Goal: Task Accomplishment & Management: Complete application form

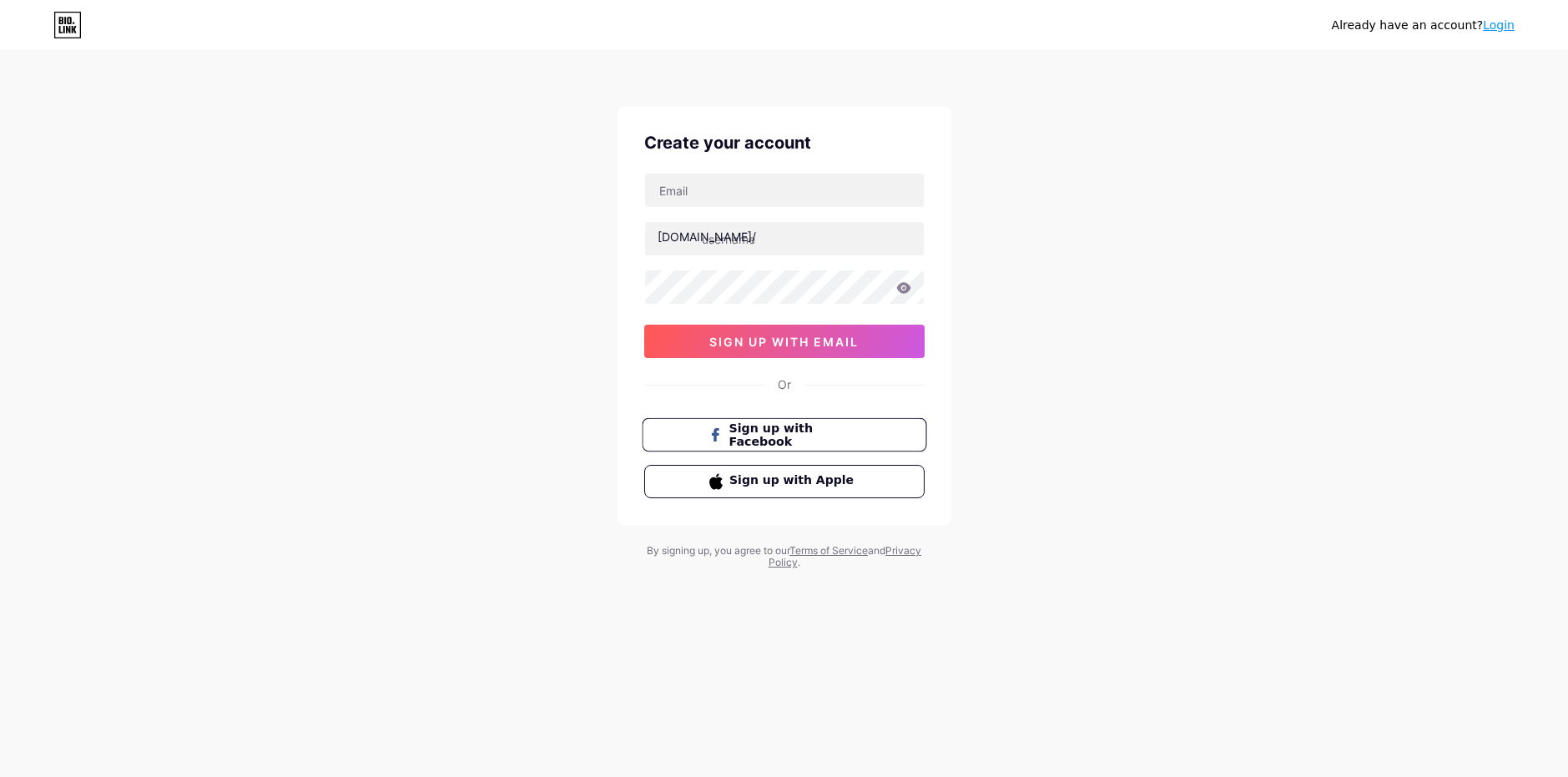
click at [815, 424] on button "Sign up with Facebook" at bounding box center [783, 435] width 285 height 35
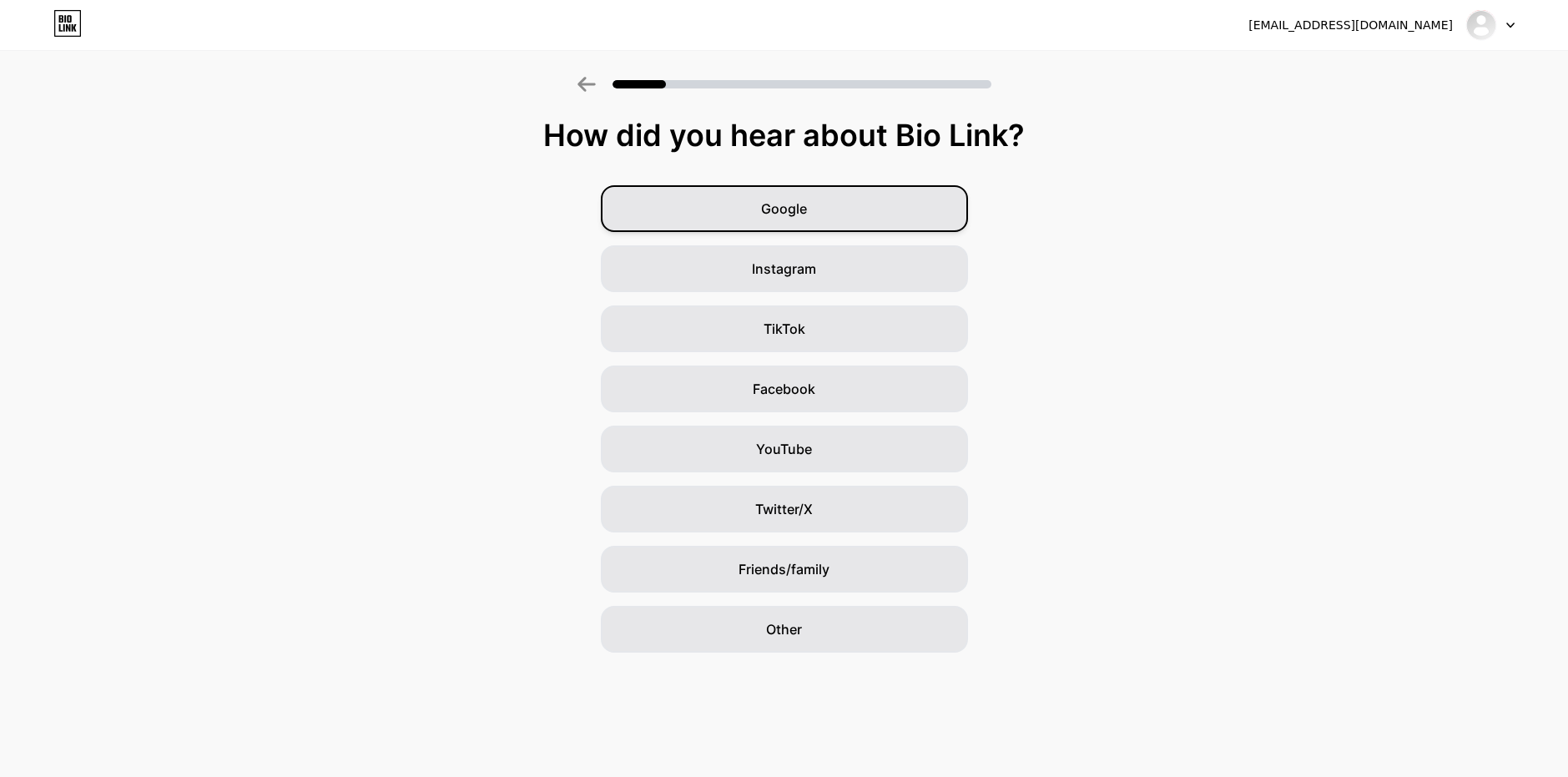
click at [814, 214] on div "Google" at bounding box center [784, 208] width 367 height 47
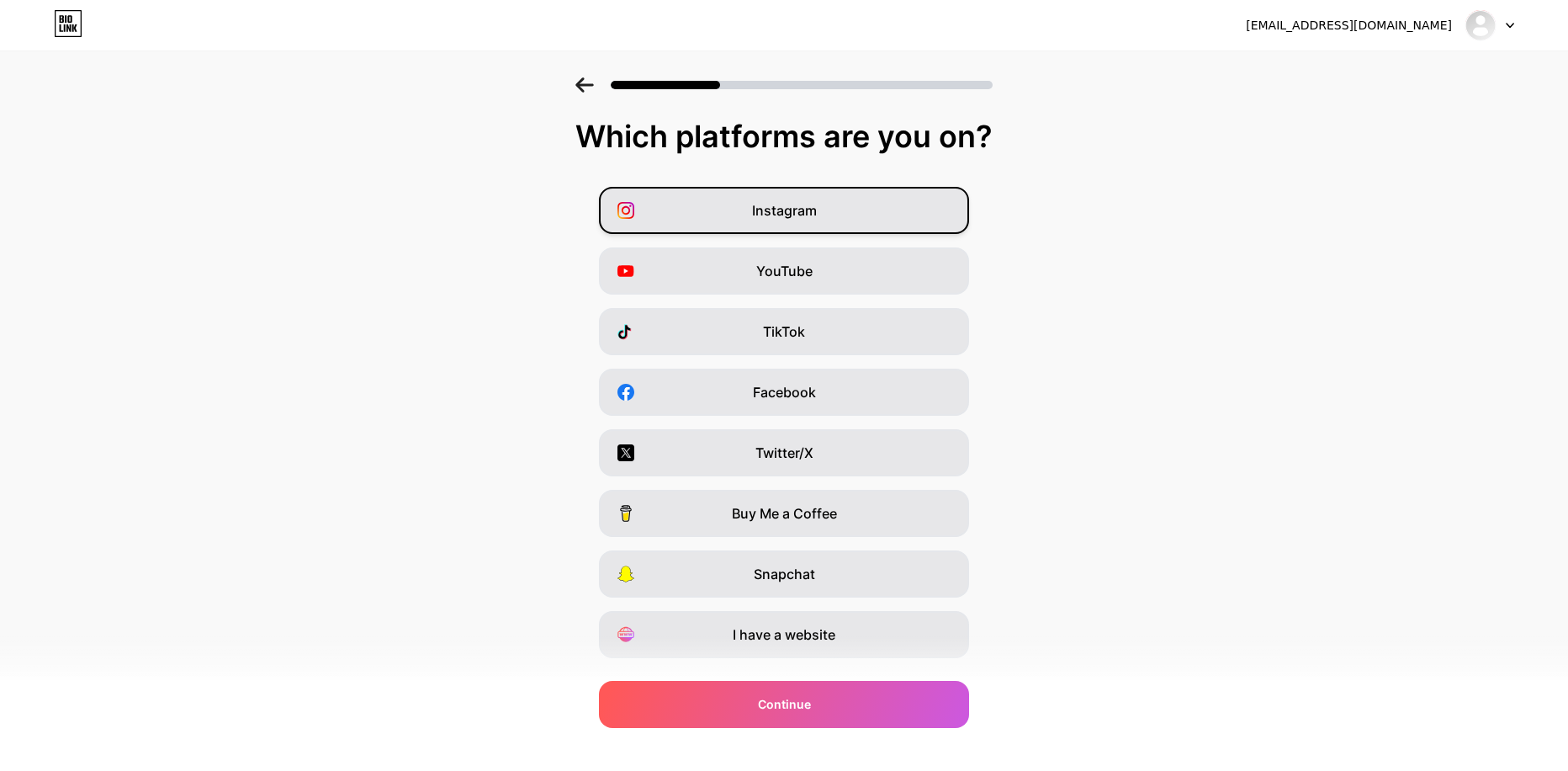
click at [846, 218] on div "Instagram" at bounding box center [783, 210] width 370 height 47
click at [832, 301] on div "Instagram YouTube TikTok Facebook Twitter/X Buy Me a Coffee Snapchat I have a w…" at bounding box center [784, 422] width 1551 height 472
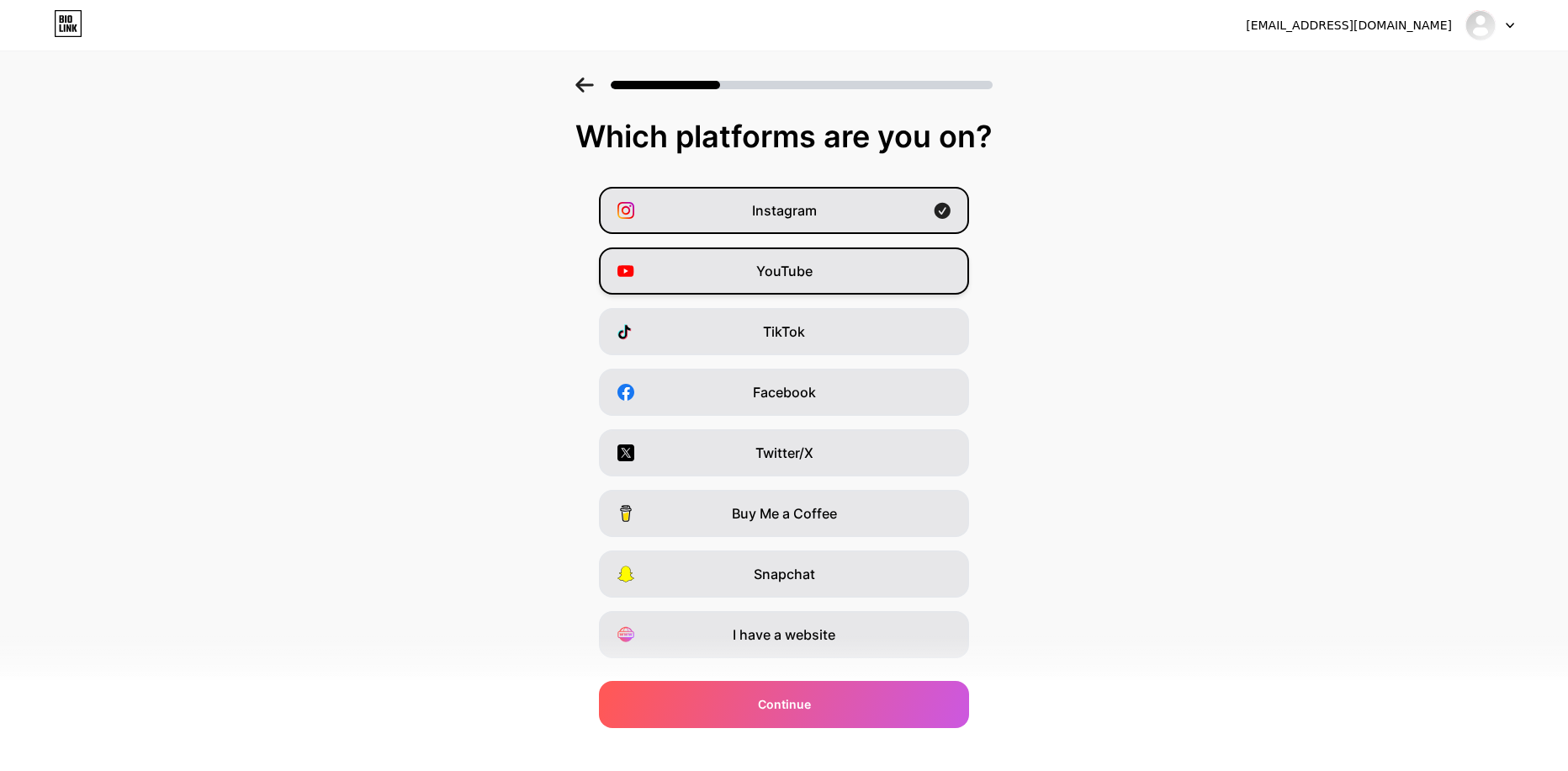
click at [829, 283] on div "YouTube" at bounding box center [783, 271] width 370 height 47
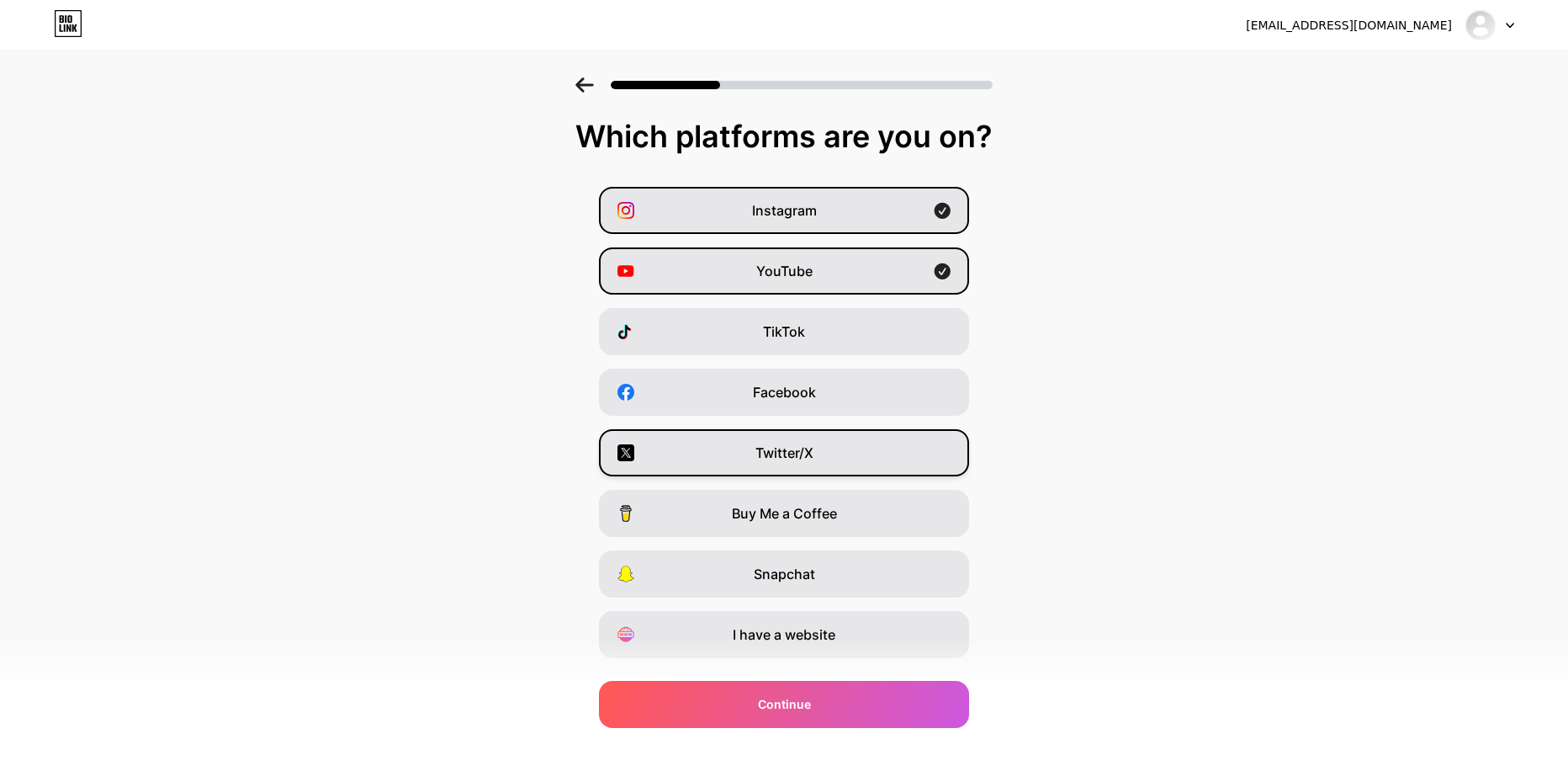
click at [824, 450] on div "Twitter/X" at bounding box center [783, 453] width 370 height 47
click at [832, 394] on div "Facebook" at bounding box center [783, 393] width 370 height 47
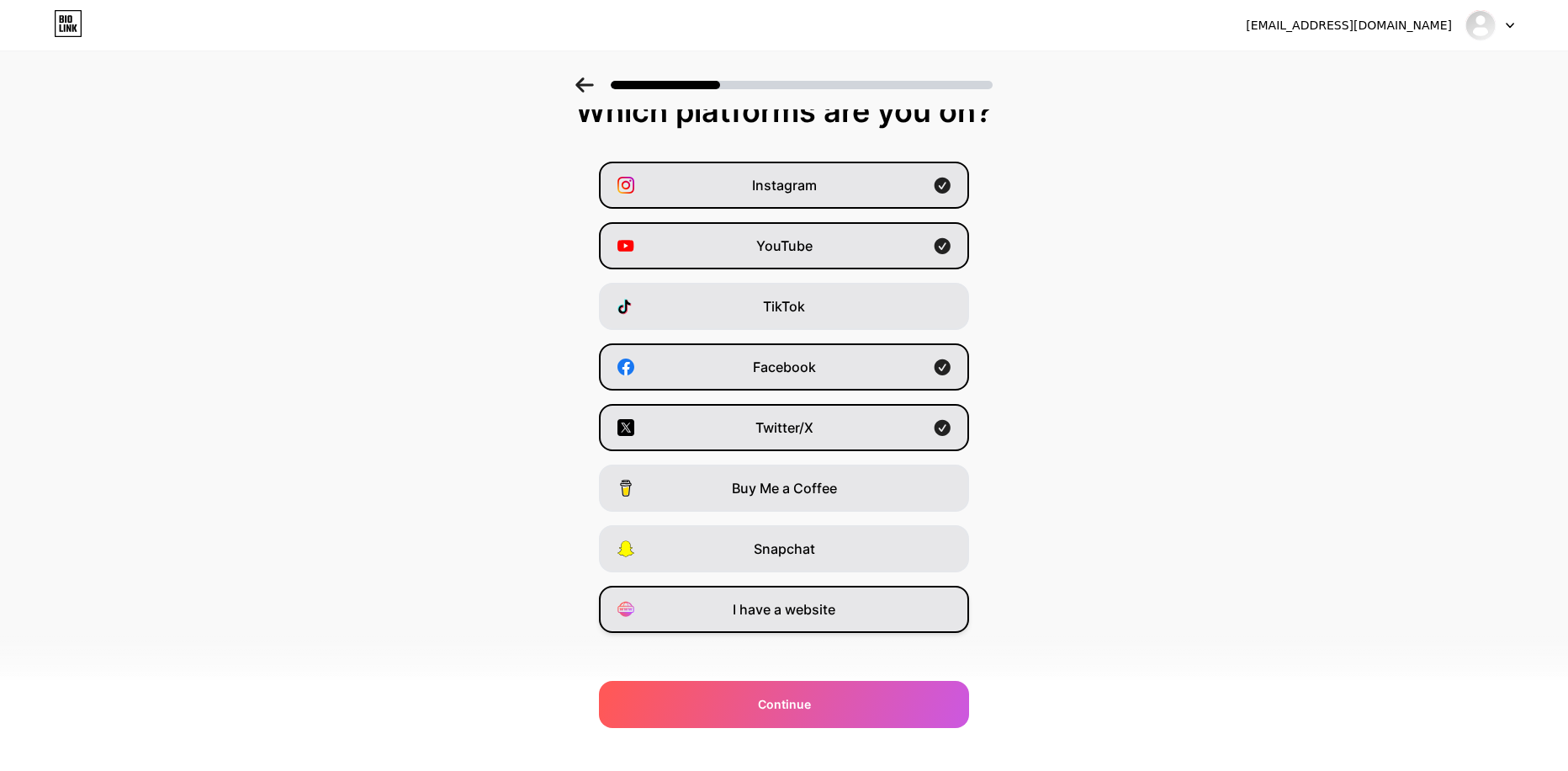
scroll to position [39, 0]
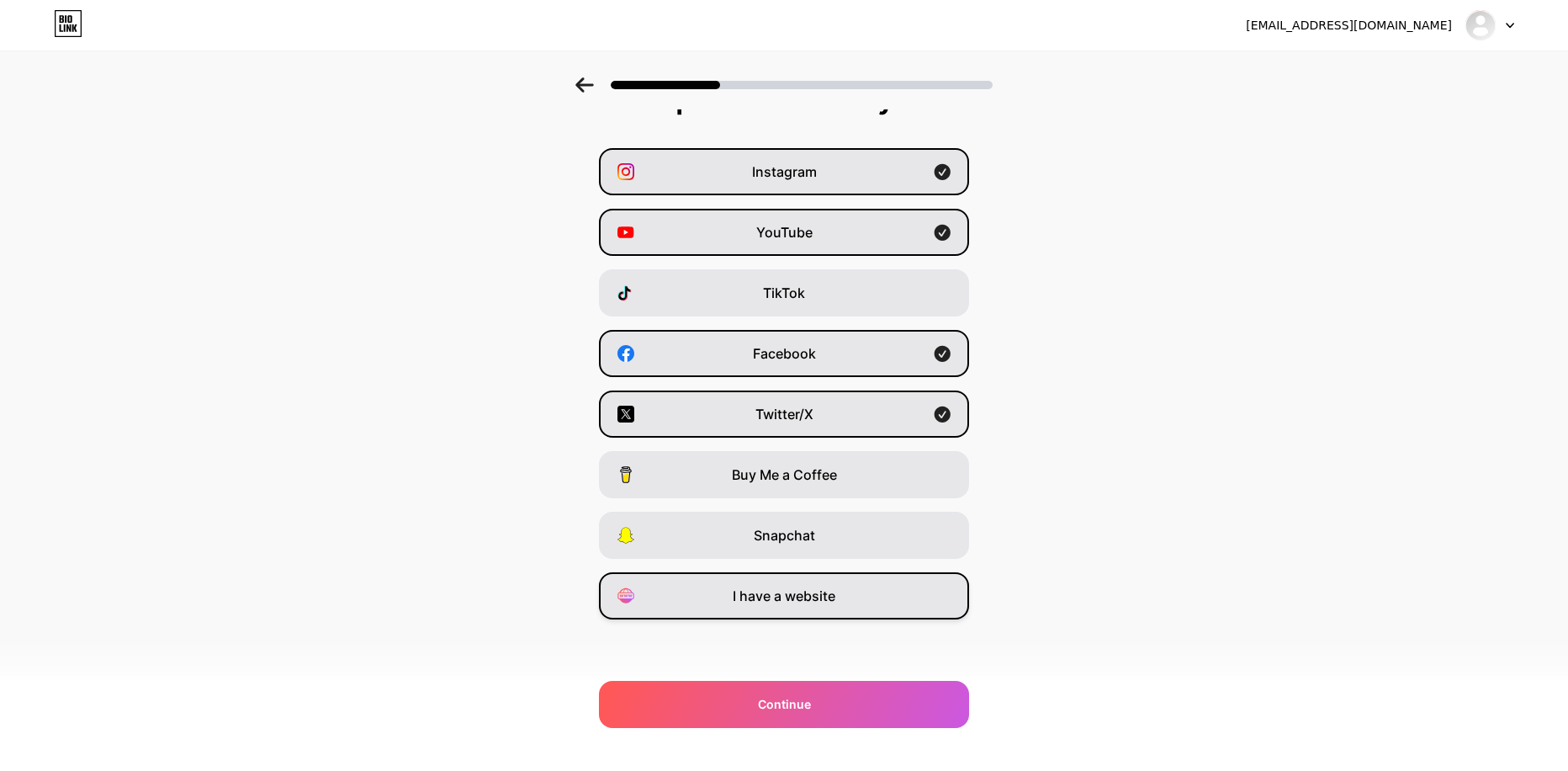
click at [844, 608] on div "I have a website" at bounding box center [783, 596] width 370 height 47
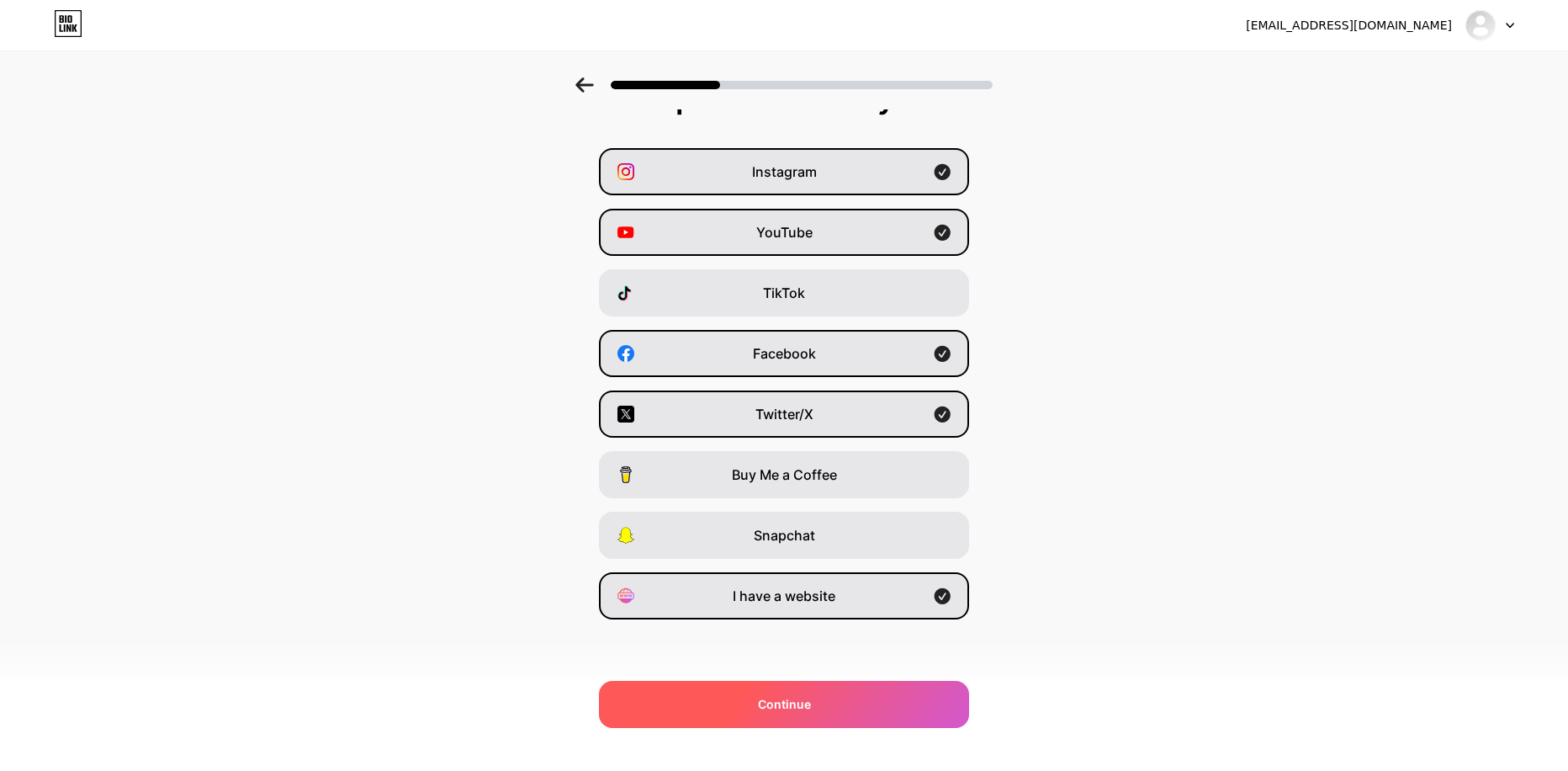
click at [917, 702] on div "Continue" at bounding box center [783, 704] width 370 height 47
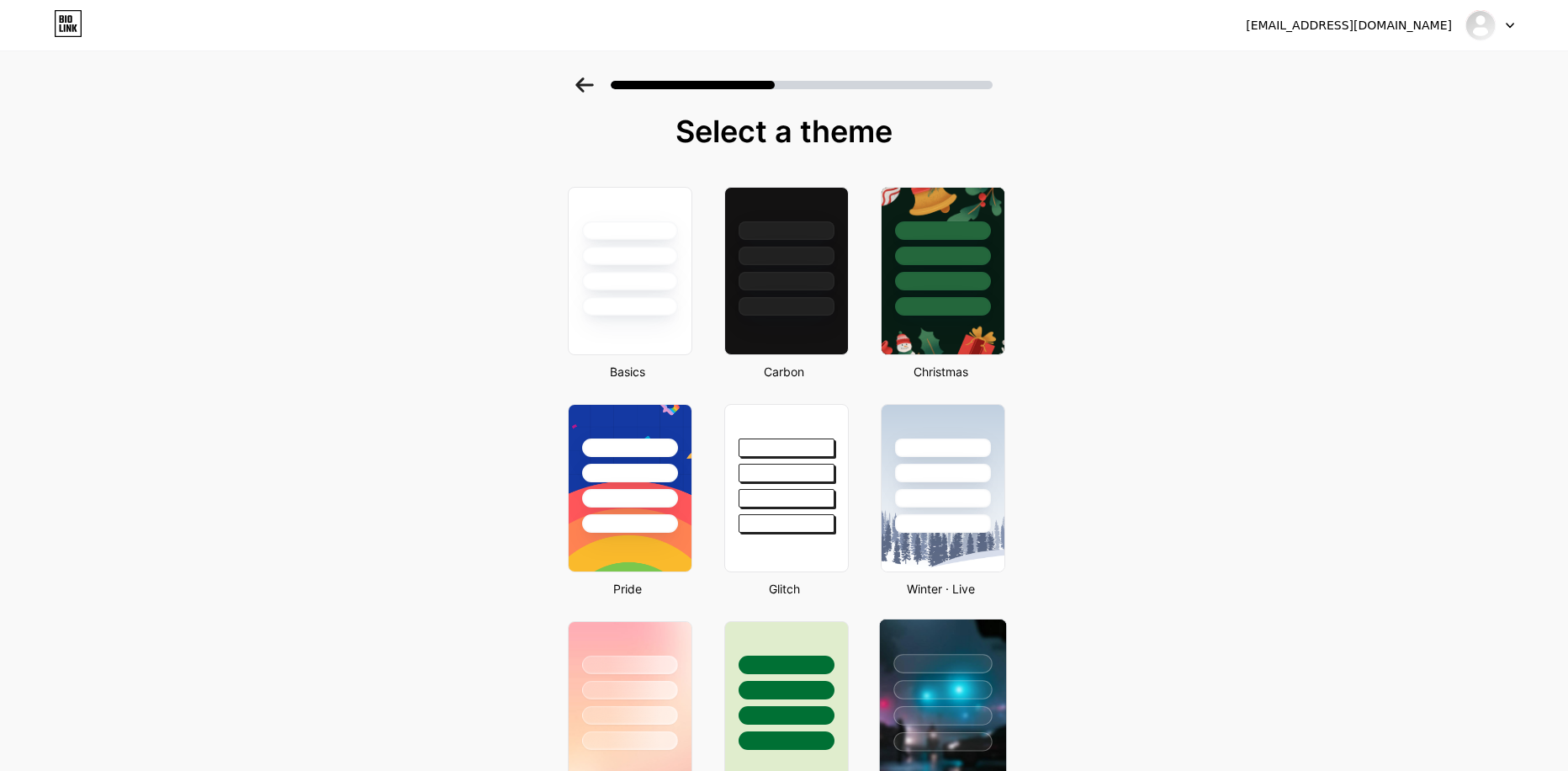
scroll to position [0, 0]
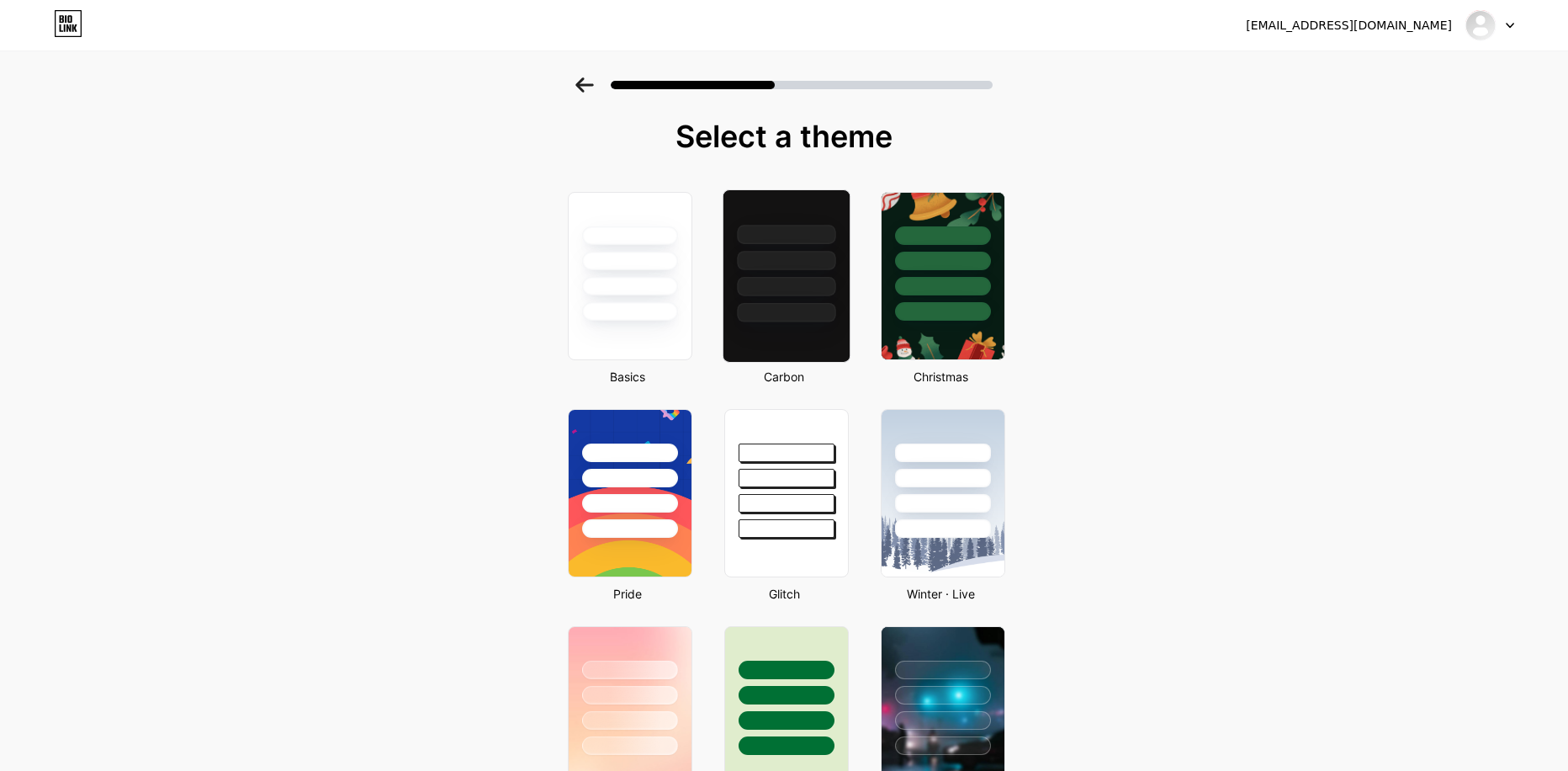
click at [794, 280] on div at bounding box center [786, 286] width 99 height 20
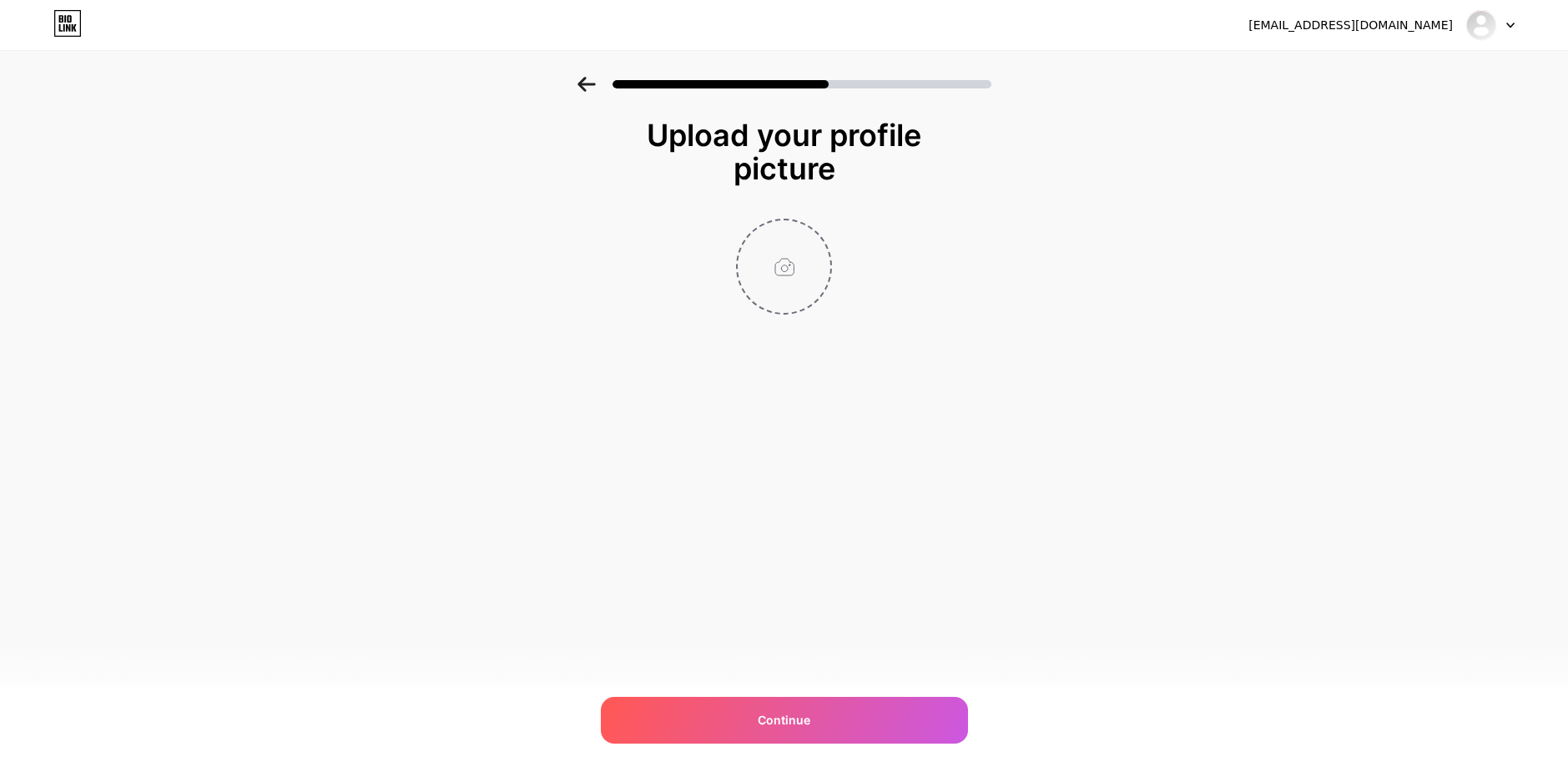
click at [791, 253] on input "file" at bounding box center [783, 266] width 92 height 92
type input "C:\fakepath\logo (1).png"
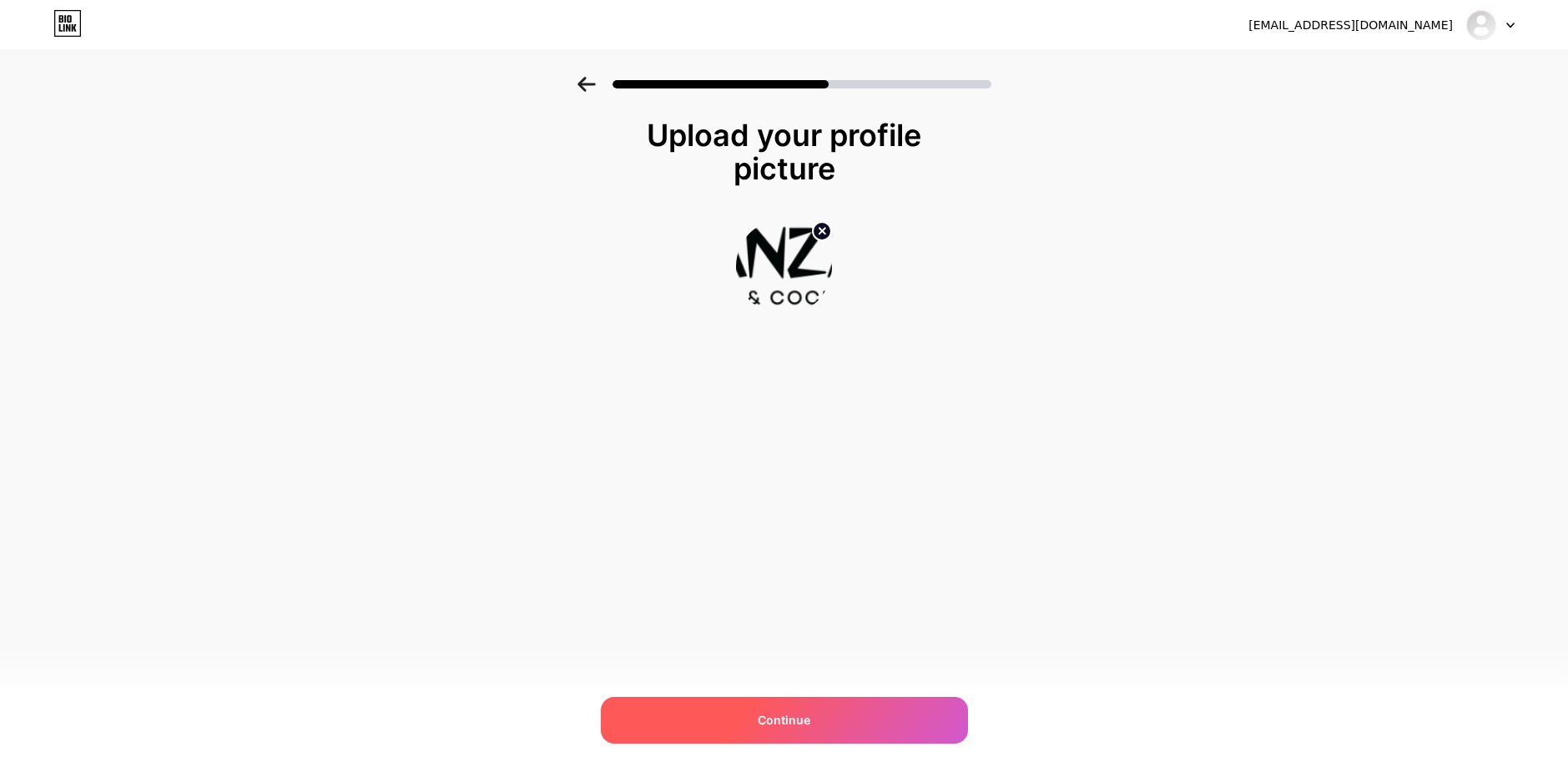
click at [837, 710] on div "Continue" at bounding box center [784, 720] width 367 height 47
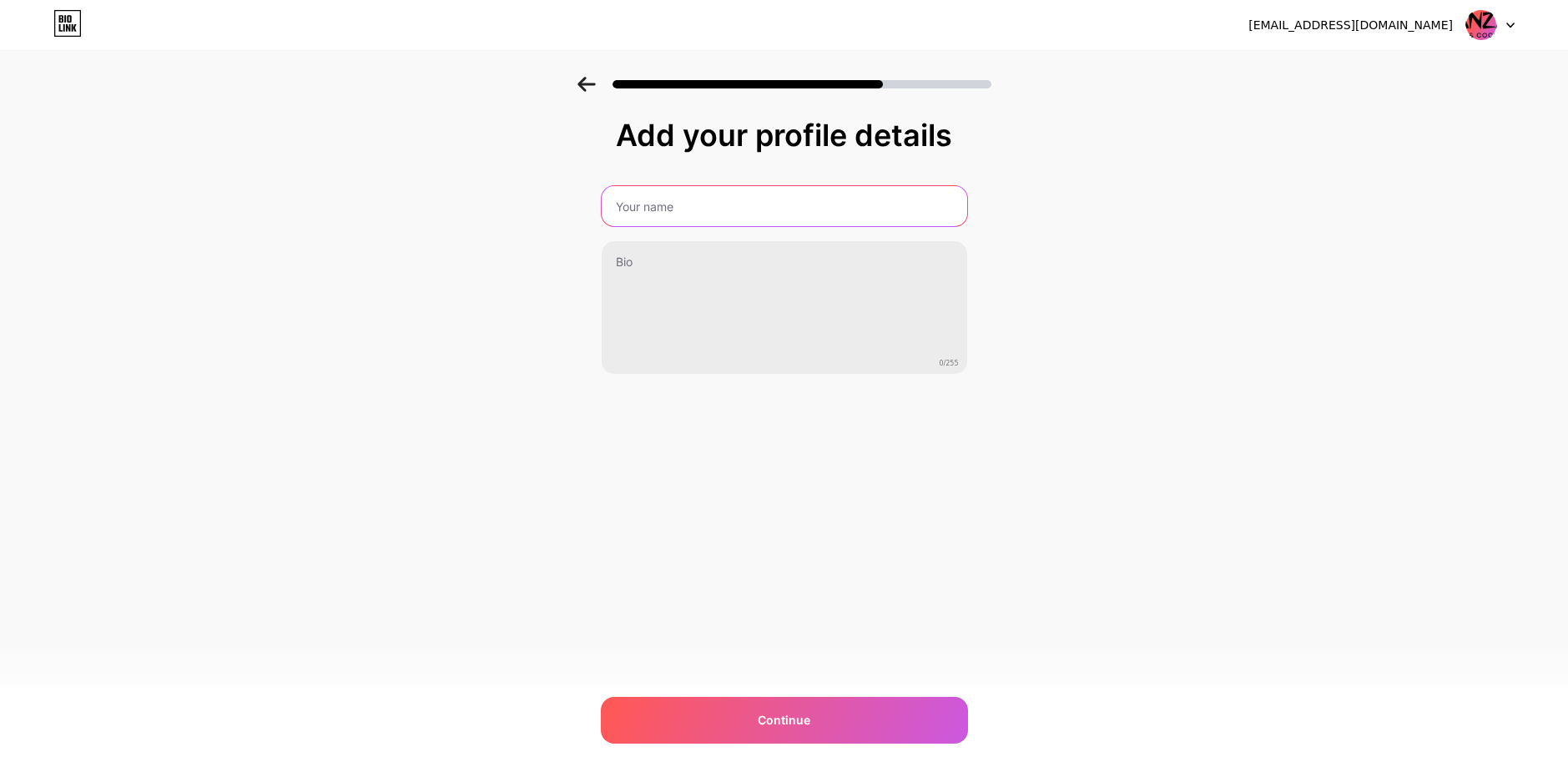
click at [827, 190] on input "text" at bounding box center [784, 205] width 366 height 40
click at [530, 239] on div "Add your profile details 0/255 Continue Error" at bounding box center [784, 267] width 1568 height 382
click at [644, 206] on input "text" at bounding box center [783, 205] width 369 height 40
type input "test"
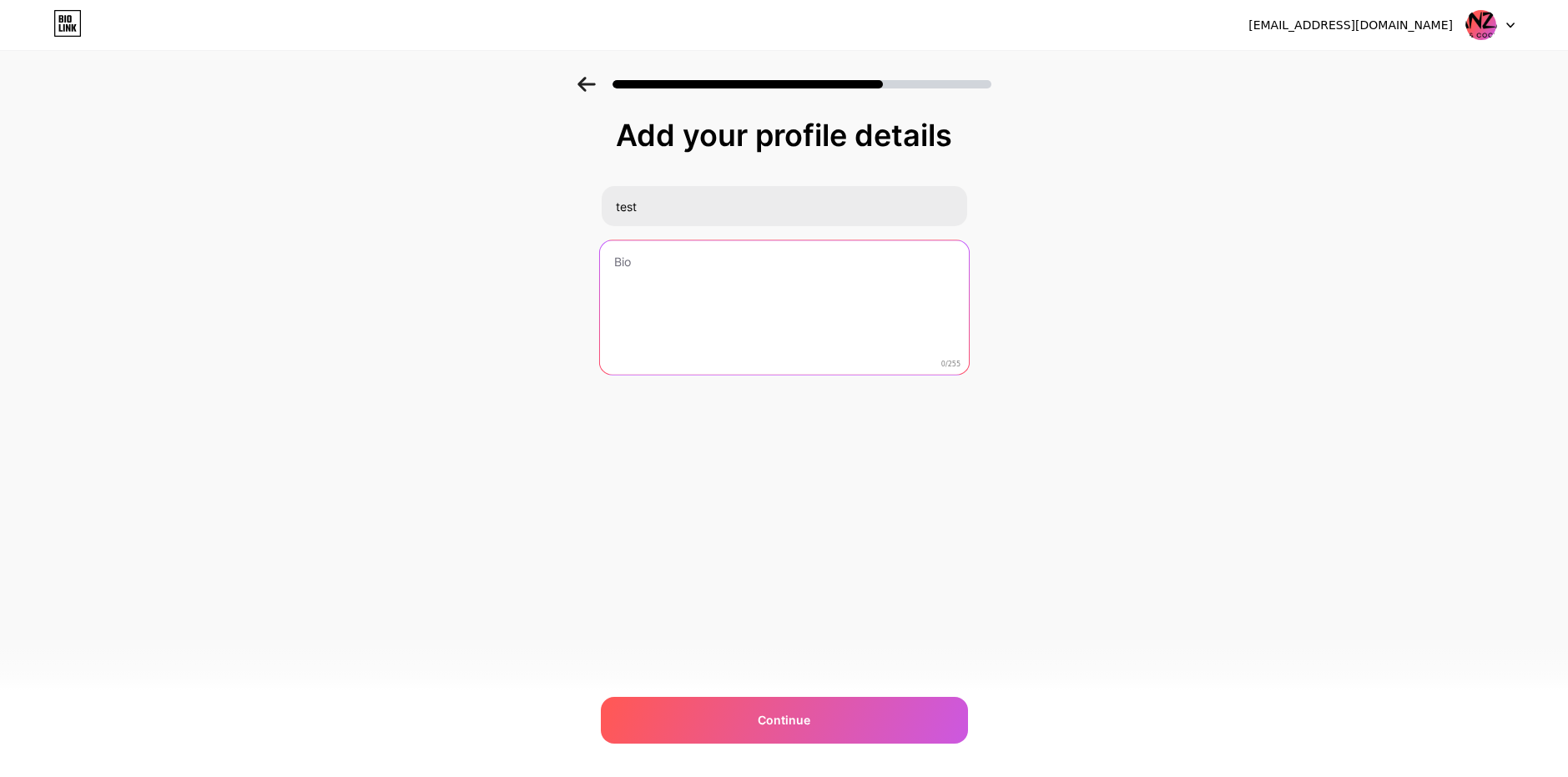
click at [865, 306] on textarea at bounding box center [783, 308] width 369 height 136
type textarea "123"
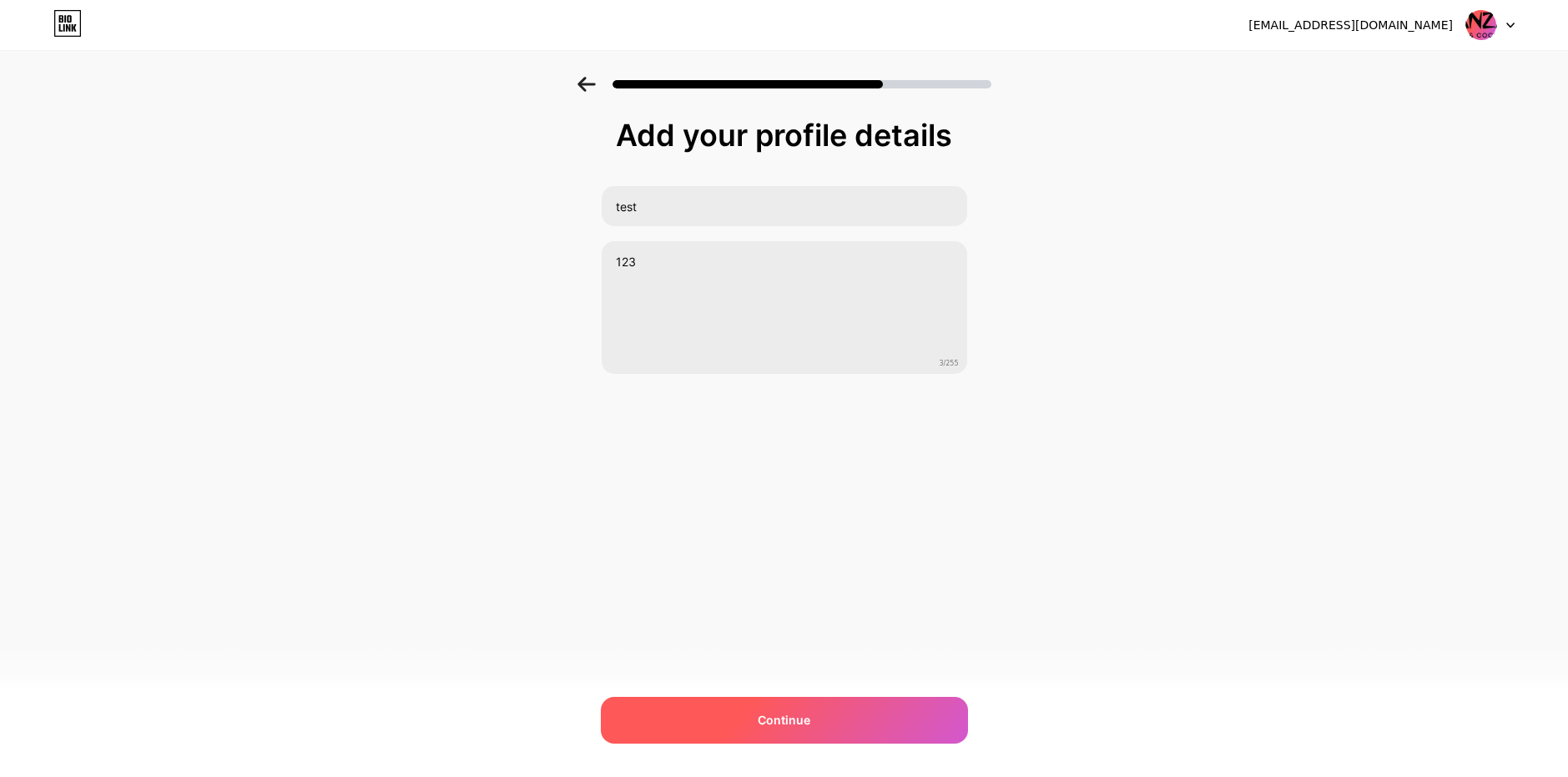
click at [842, 717] on div "Continue" at bounding box center [784, 720] width 367 height 47
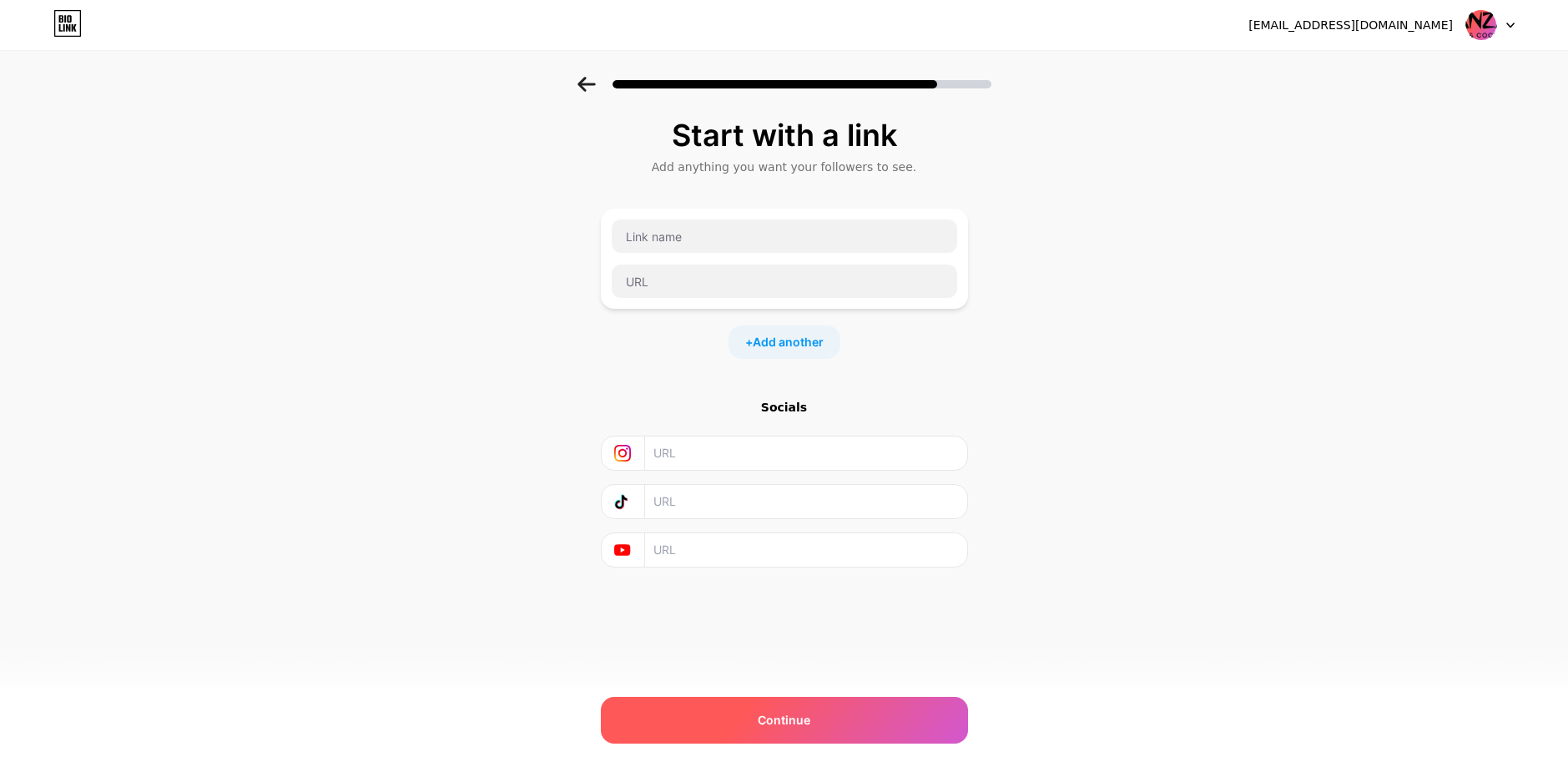
click at [853, 732] on div "Continue" at bounding box center [784, 720] width 367 height 47
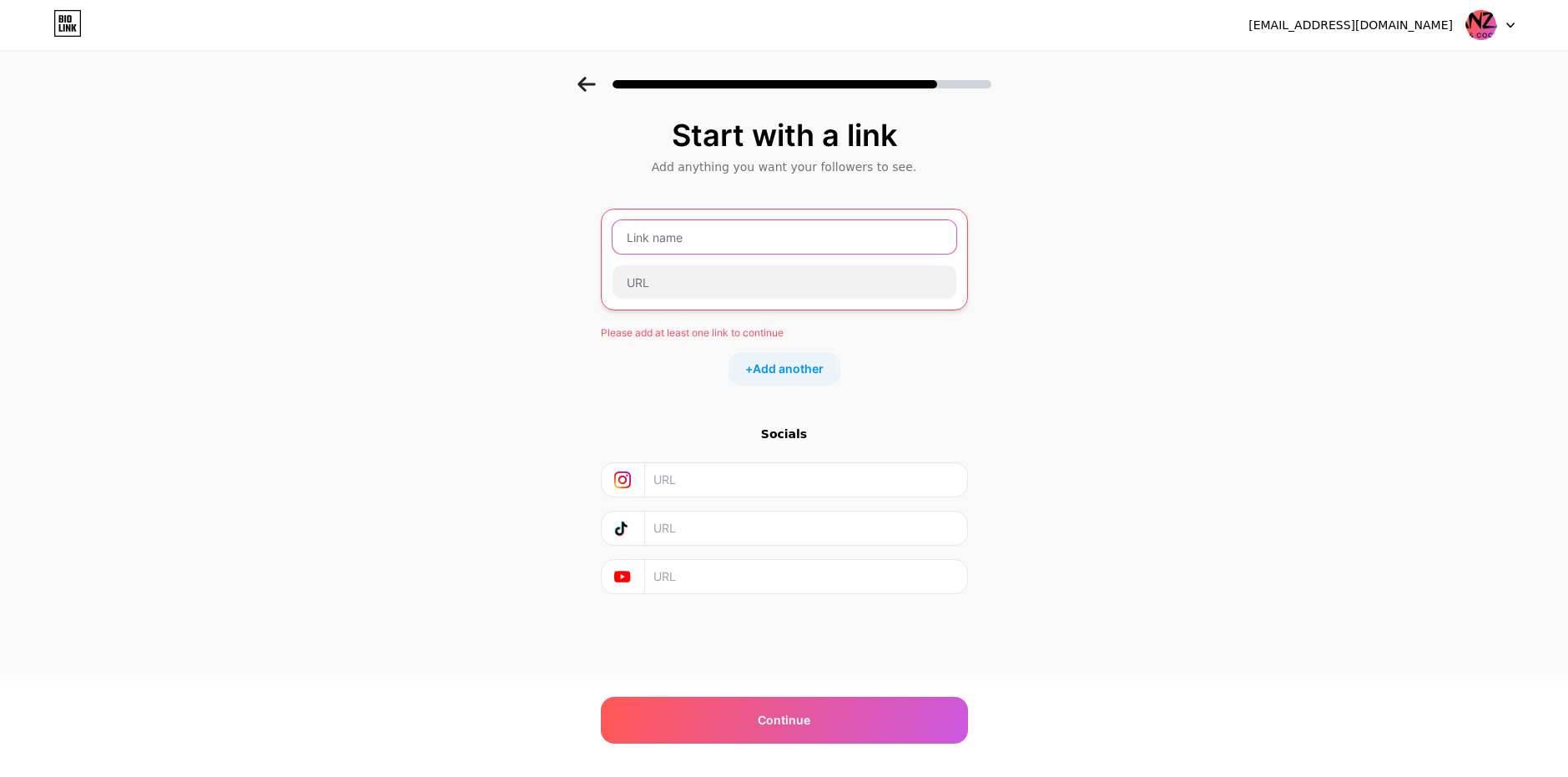
click at [719, 233] on input "text" at bounding box center [784, 237] width 343 height 34
click at [747, 287] on input "text" at bounding box center [784, 282] width 343 height 34
paste input "https://www.facebook.com"
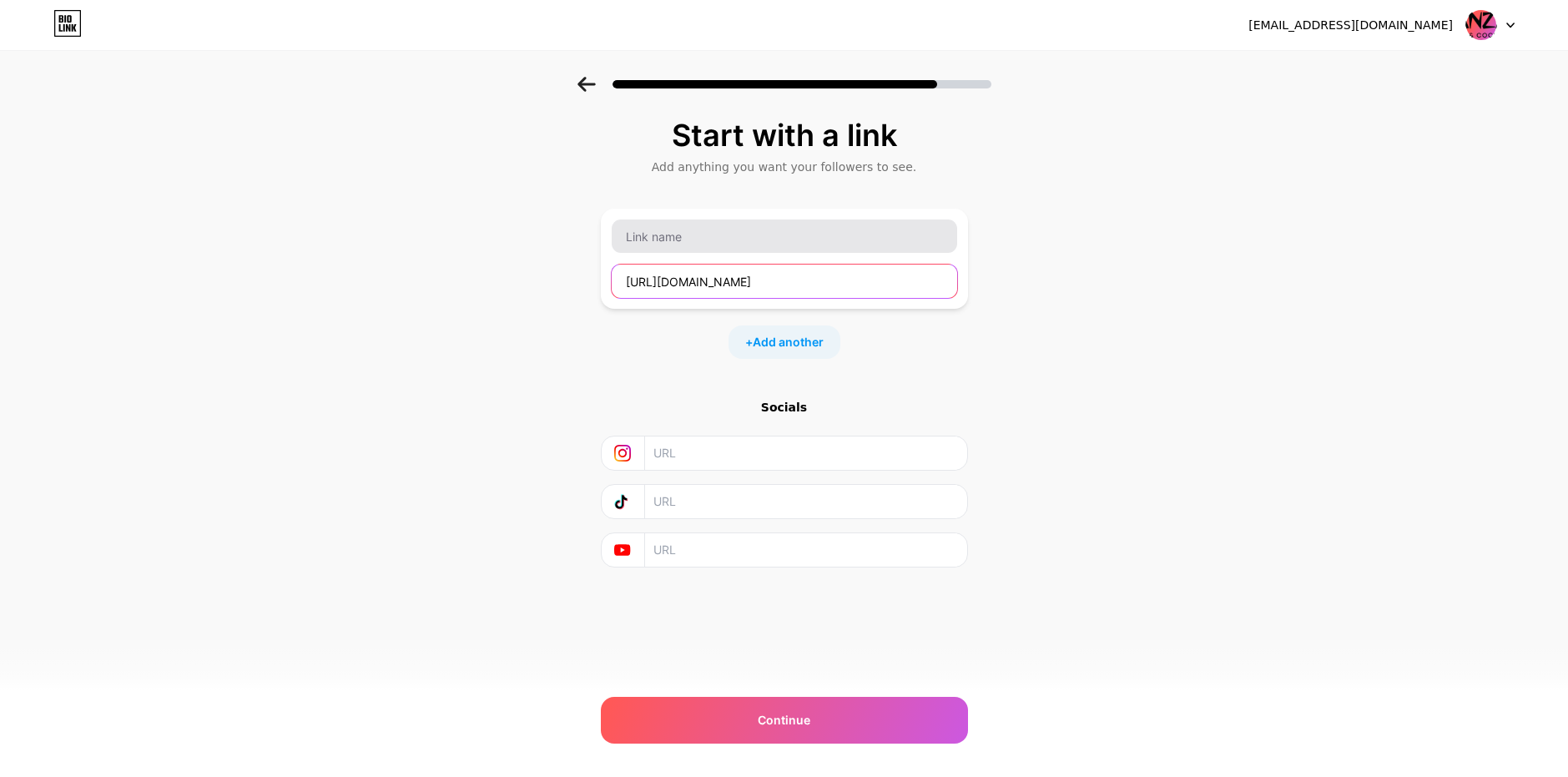
type input "https://www.facebook.com"
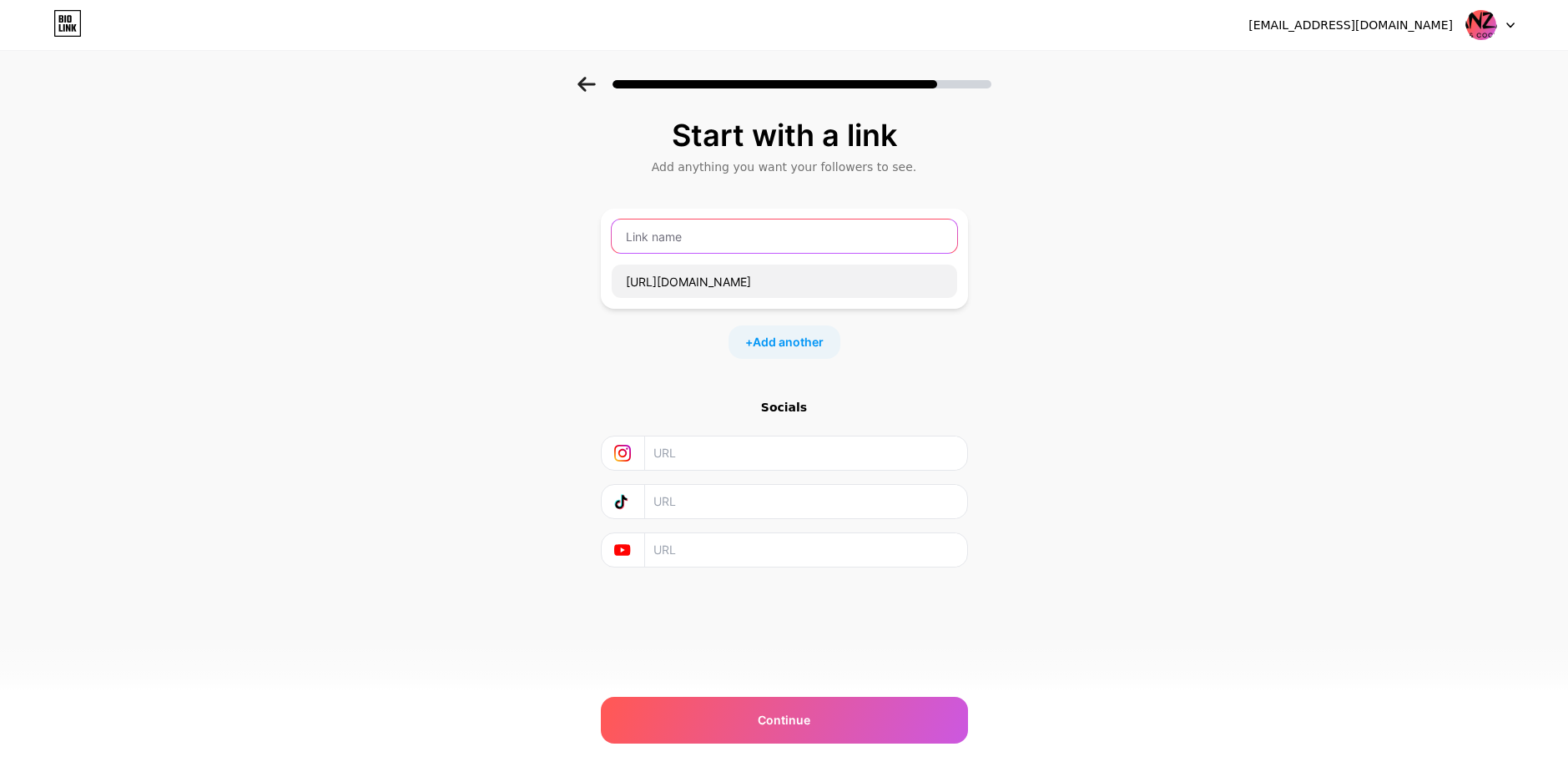
click at [711, 233] on input "text" at bounding box center [784, 236] width 345 height 34
type input "facebook"
click at [642, 374] on div "Start with a link Add anything you want your followers to see. facebook https:/…" at bounding box center [784, 343] width 367 height 449
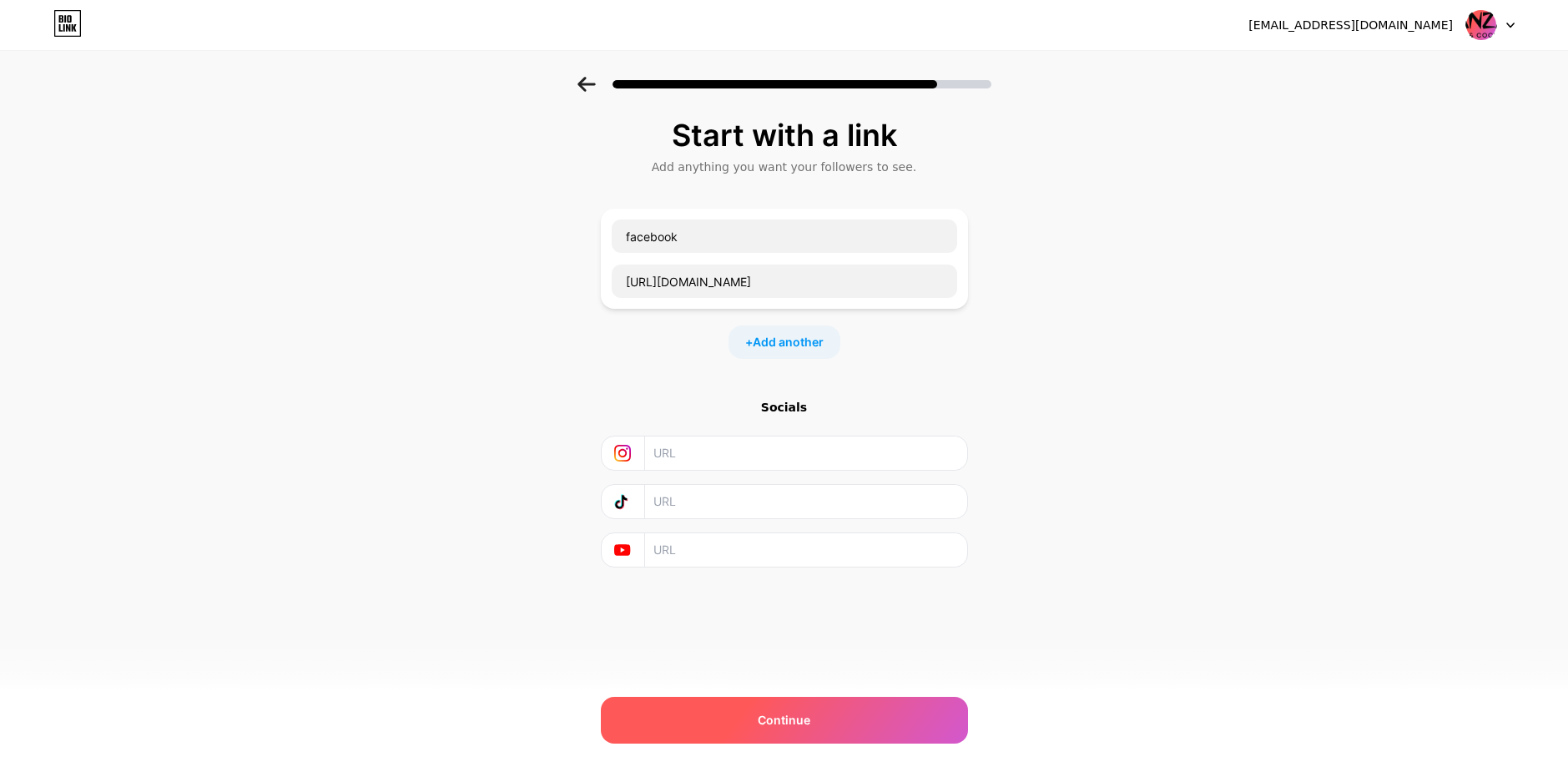
click at [819, 720] on div "Continue" at bounding box center [784, 720] width 367 height 47
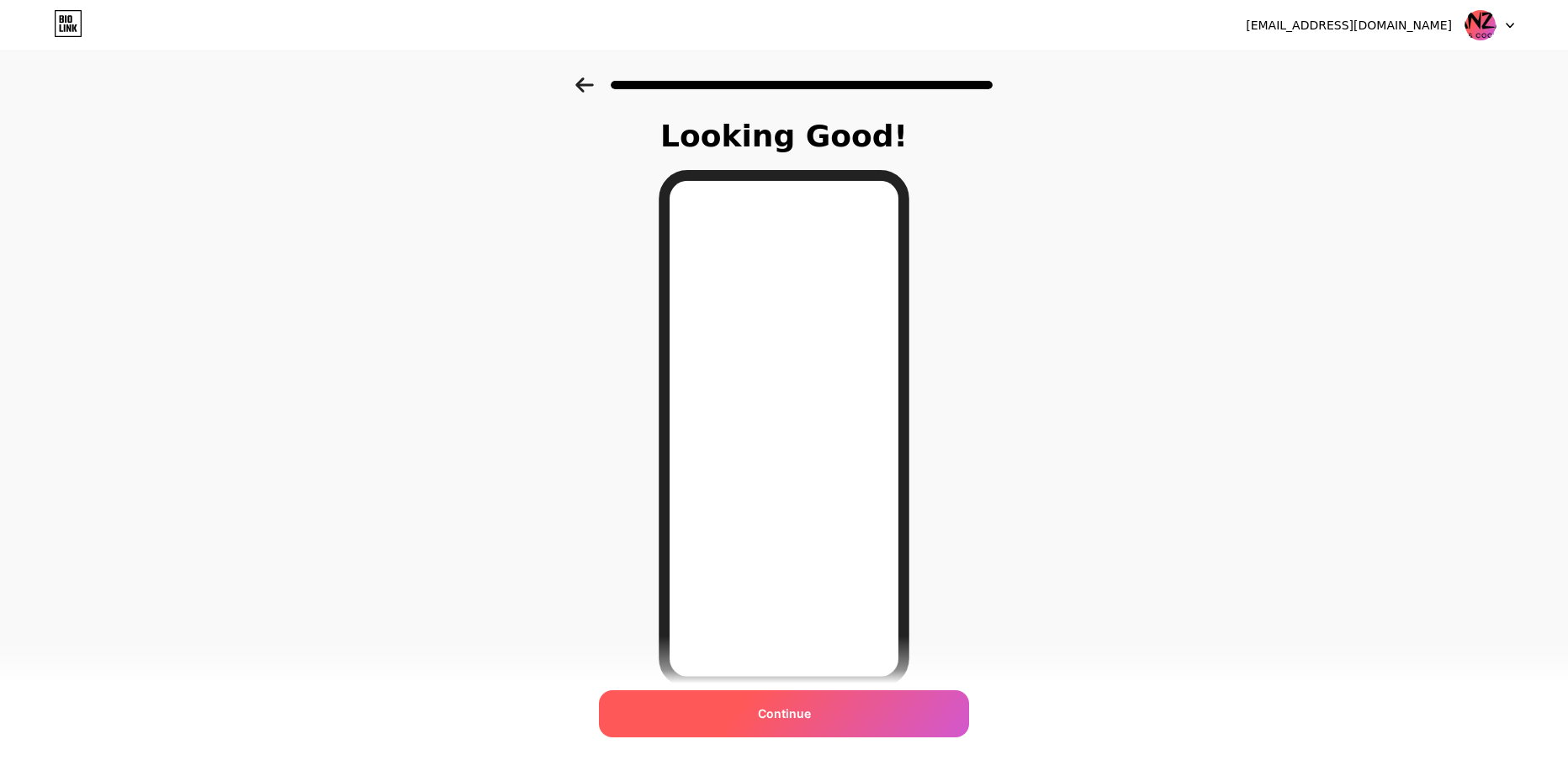
click at [789, 728] on div "Continue" at bounding box center [783, 714] width 370 height 47
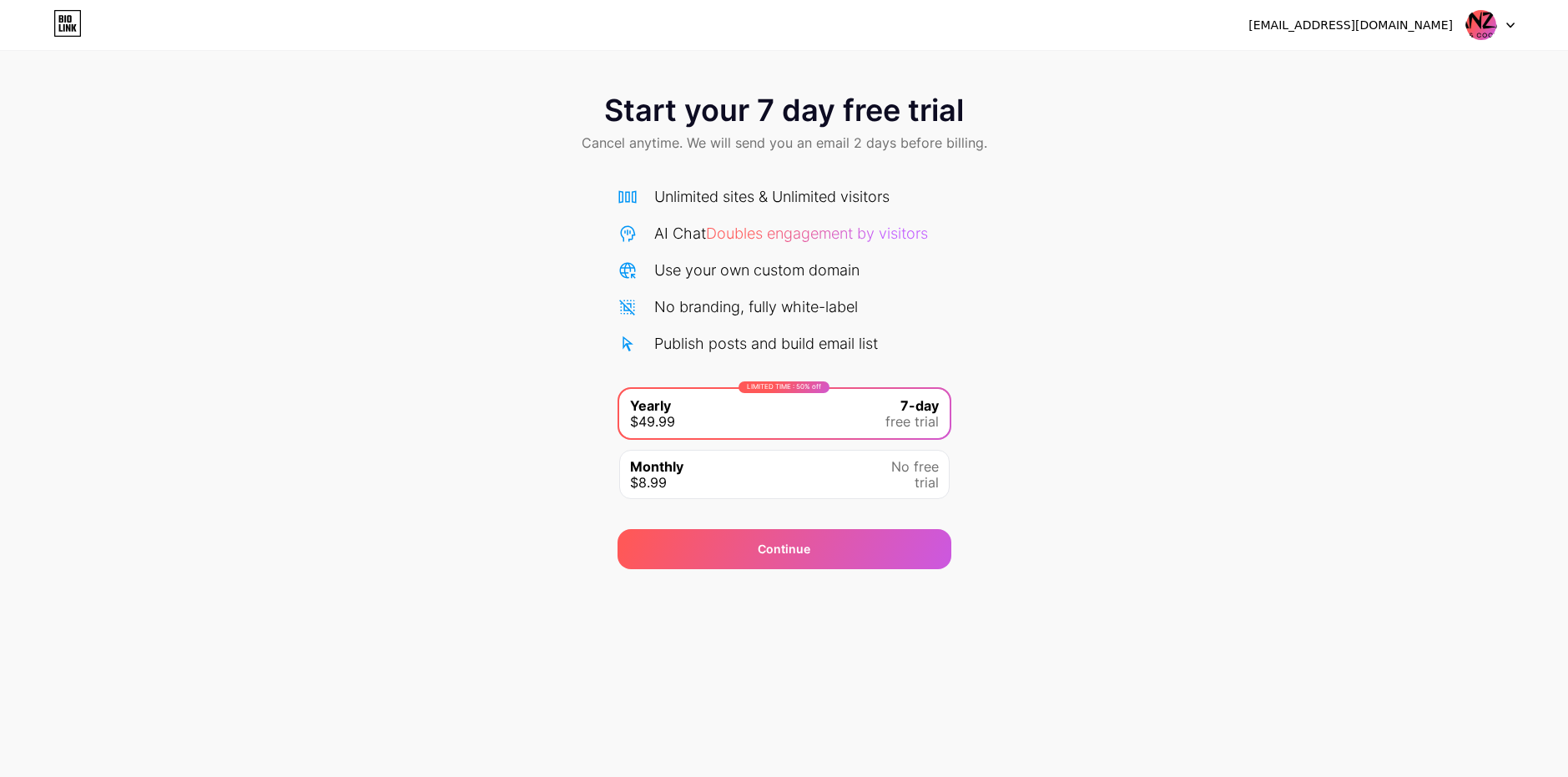
click at [1423, 25] on div "hubertc72@gmail.com" at bounding box center [1350, 25] width 204 height 13
click at [1510, 19] on div at bounding box center [1491, 25] width 49 height 30
click at [77, 15] on icon at bounding box center [67, 23] width 28 height 27
